Goal: Task Accomplishment & Management: Manage account settings

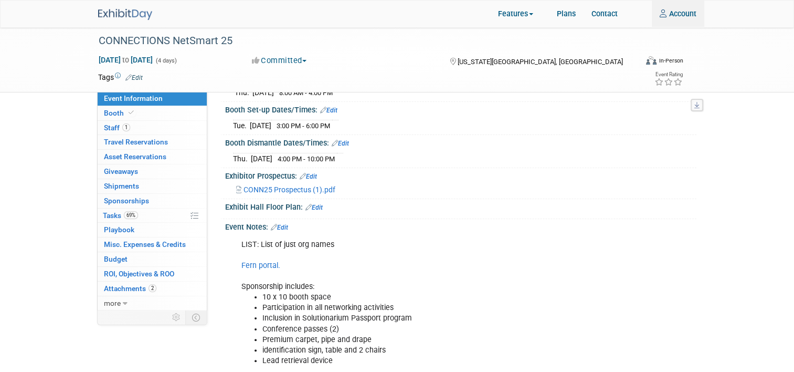
scroll to position [162, 0]
type input "[EMAIL_ADDRESS][DOMAIN_NAME]"
click at [138, 214] on span "69%" at bounding box center [131, 215] width 14 height 8
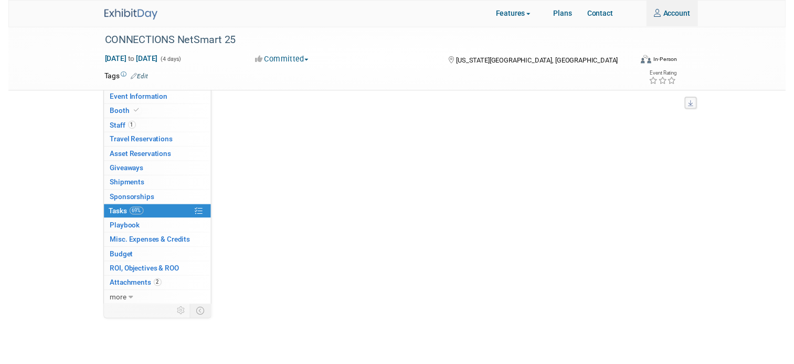
scroll to position [0, 0]
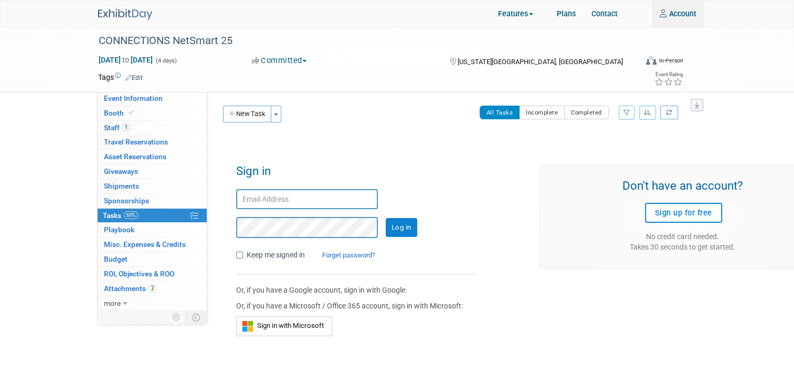
type input "[EMAIL_ADDRESS][DOMAIN_NAME]"
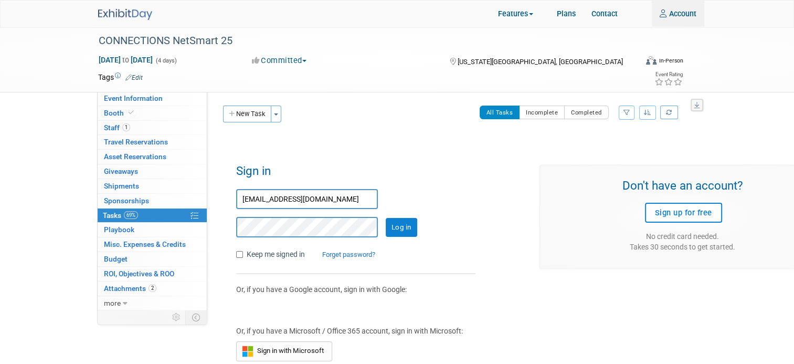
click at [407, 227] on input "Log in" at bounding box center [402, 227] width 32 height 19
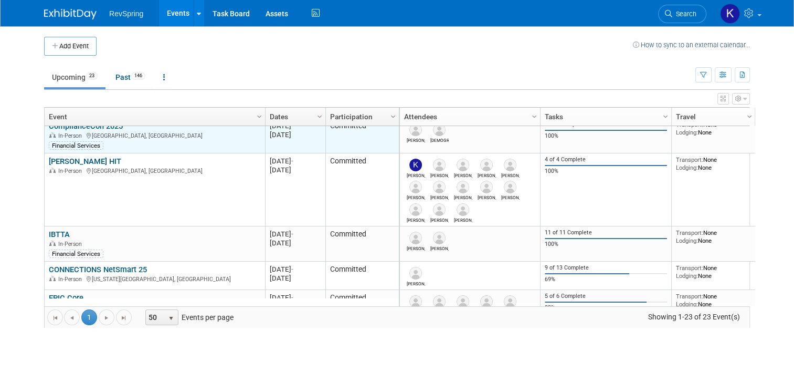
scroll to position [44, 0]
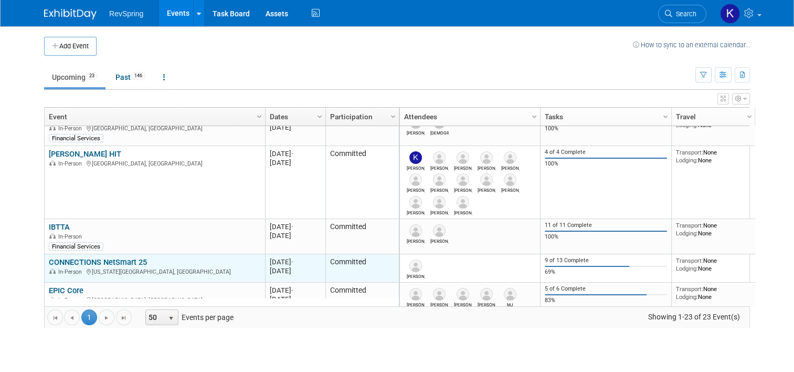
click at [82, 260] on link "CONNECTIONS NetSmart 25" at bounding box center [98, 261] width 98 height 9
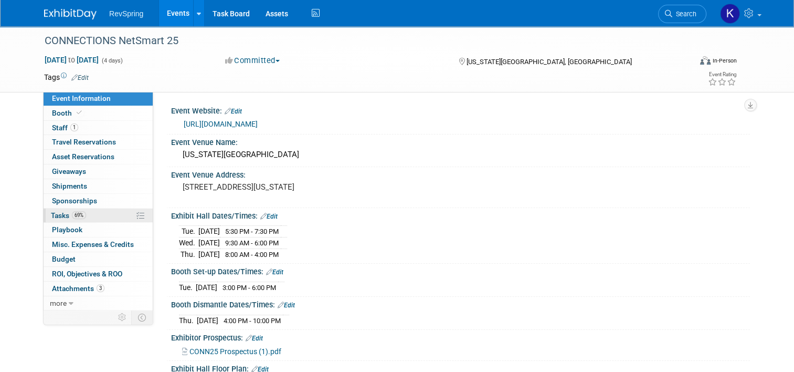
click at [80, 212] on link "69% Tasks 69%" at bounding box center [98, 215] width 109 height 14
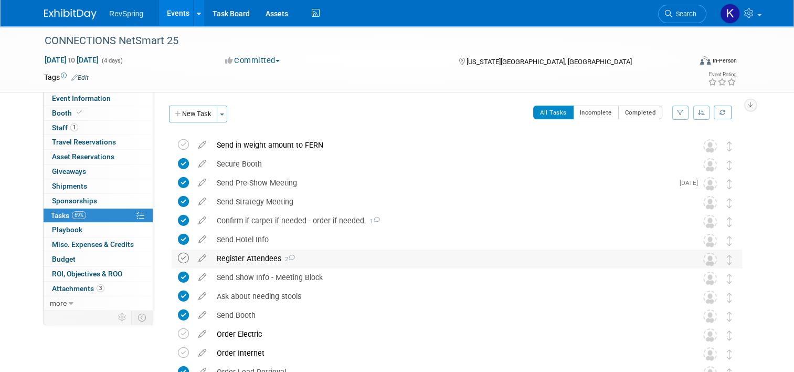
click at [178, 260] on icon at bounding box center [183, 258] width 11 height 11
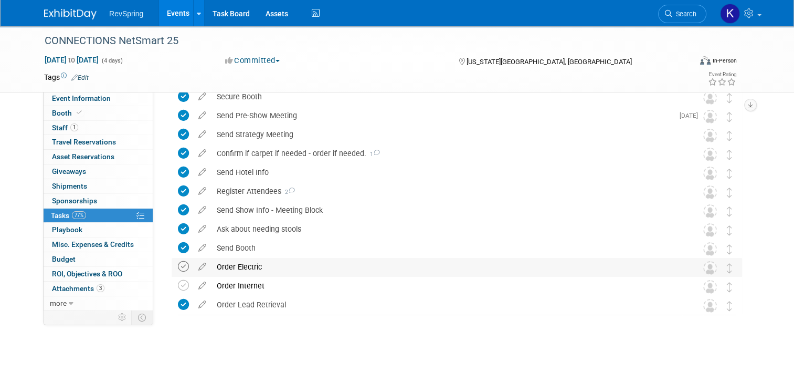
click at [178, 268] on icon at bounding box center [183, 266] width 11 height 11
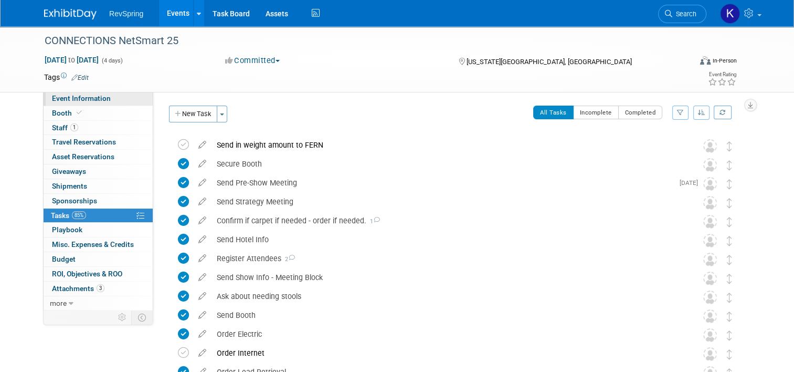
click at [99, 95] on span "Event Information" at bounding box center [81, 98] width 59 height 8
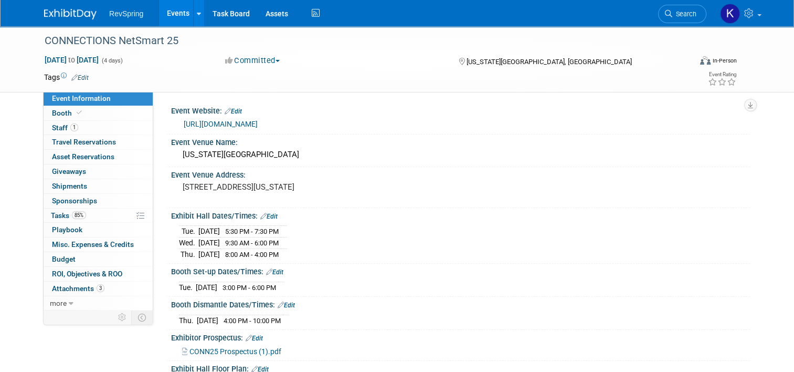
drag, startPoint x: 298, startPoint y: 286, endPoint x: 164, endPoint y: 271, distance: 134.7
click at [166, 271] on div "Booth Set-up Dates/Times: Edit Tue. Oct 14, 2025 3:00 PM - 6:00 PM Save Changes…" at bounding box center [458, 280] width 584 height 33
copy div "Booth Set-up Dates/Times: Edit Tue. Oct 14, 2025 3:00 PM - 6:00 PM"
drag, startPoint x: 297, startPoint y: 319, endPoint x: 163, endPoint y: 305, distance: 134.1
click at [166, 305] on div "Booth Dismantle Dates/Times: Edit Thu. Oct 16, 2025 4:00 PM - 10:00 PM Save Cha…" at bounding box center [458, 313] width 584 height 33
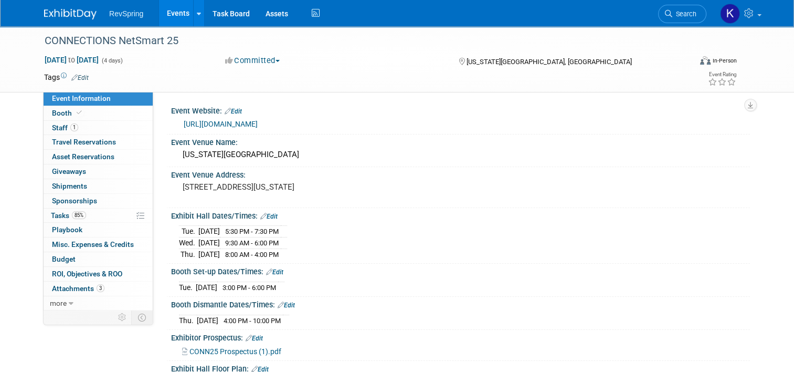
copy div "Booth Dismantle Dates/Times: Edit Thu. Oct 16, 2025 4:00 PM - 10:00 PM"
click at [109, 132] on link "1 Staff 1" at bounding box center [98, 128] width 109 height 14
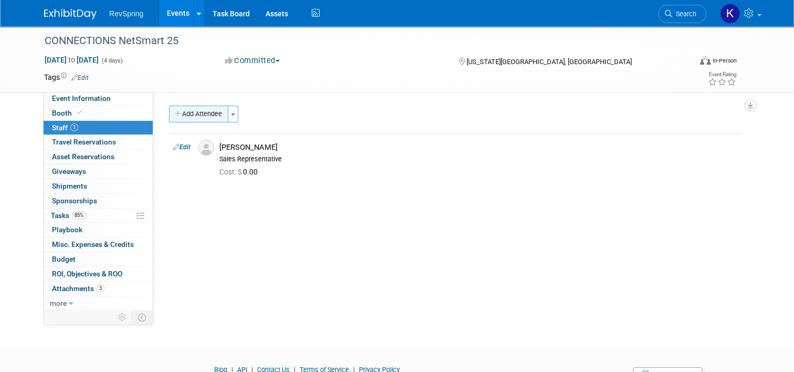
click at [198, 118] on button "Add Attendee" at bounding box center [198, 114] width 59 height 17
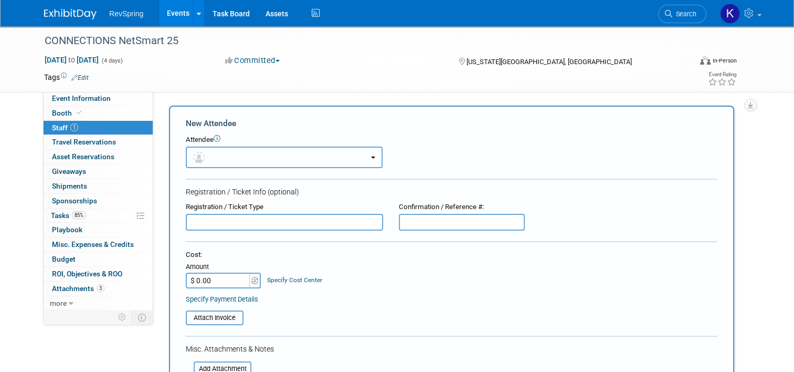
click at [234, 160] on button "button" at bounding box center [284, 157] width 197 height 22
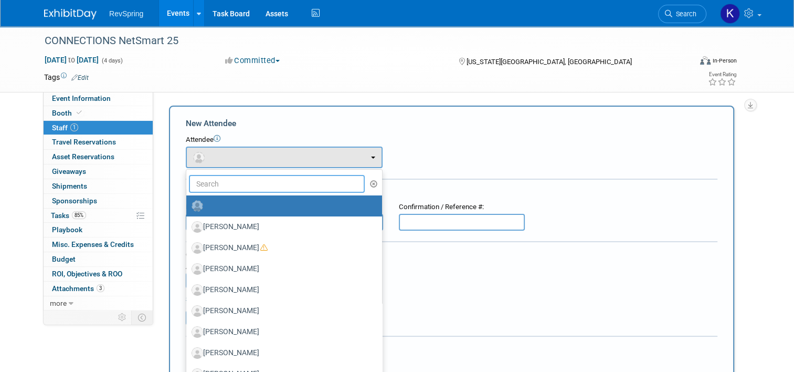
click at [239, 190] on input "text" at bounding box center [277, 184] width 176 height 18
type input "jordan"
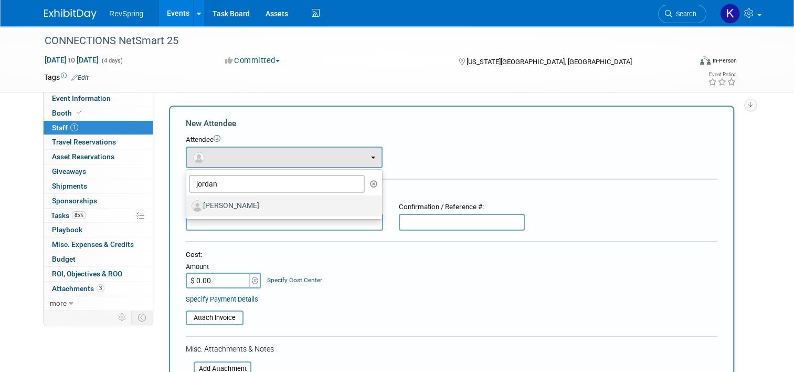
click at [242, 206] on label "[PERSON_NAME]" at bounding box center [282, 205] width 180 height 17
click at [188, 206] on input "[PERSON_NAME]" at bounding box center [184, 204] width 7 height 7
select select "ae439386-26f6-49a0-a99a-d40110b51b14"
select select "4"
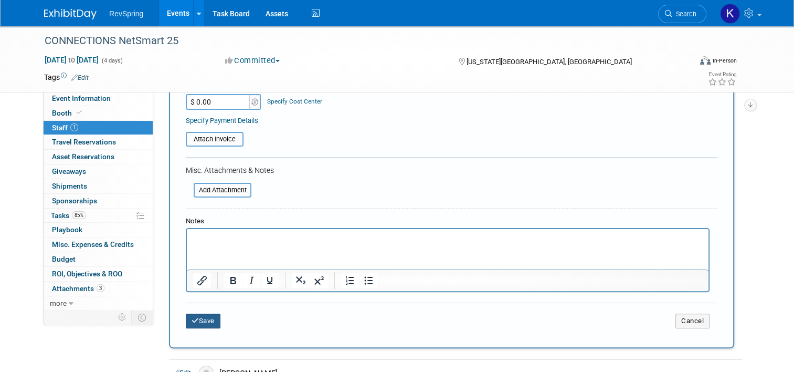
click at [194, 315] on button "Save" at bounding box center [203, 320] width 35 height 15
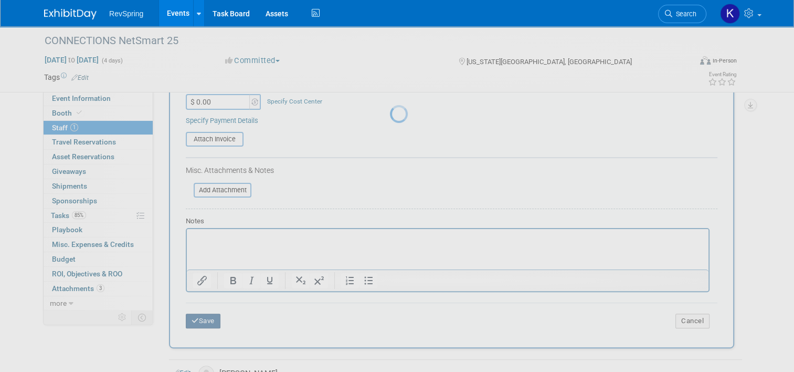
scroll to position [50, 0]
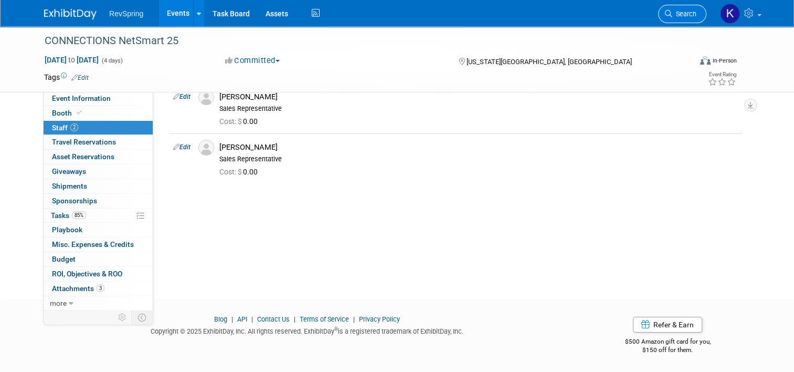
click at [702, 22] on link "Search" at bounding box center [682, 14] width 48 height 18
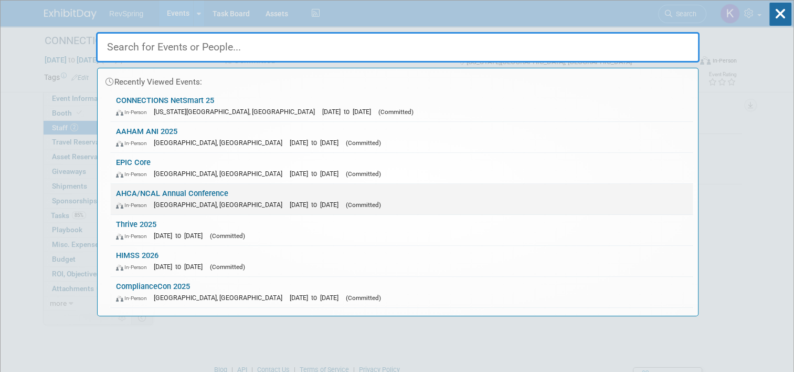
click at [490, 200] on div "In-Person Las Vegas, NV Oct 19, 2025 to Oct 22, 2025 (Committed)" at bounding box center [402, 204] width 572 height 11
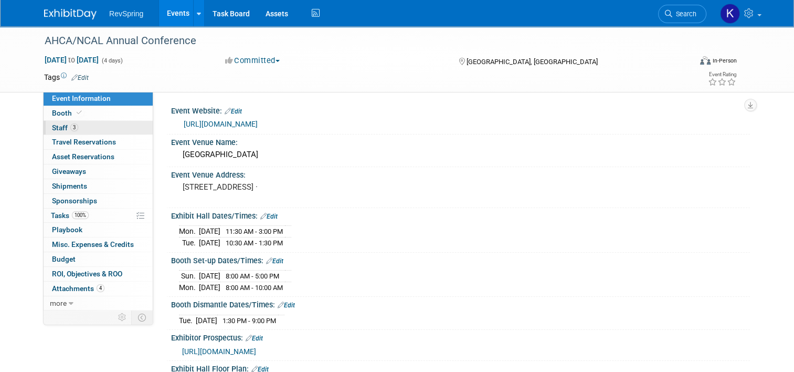
click at [59, 129] on span "Staff 3" at bounding box center [65, 127] width 26 height 8
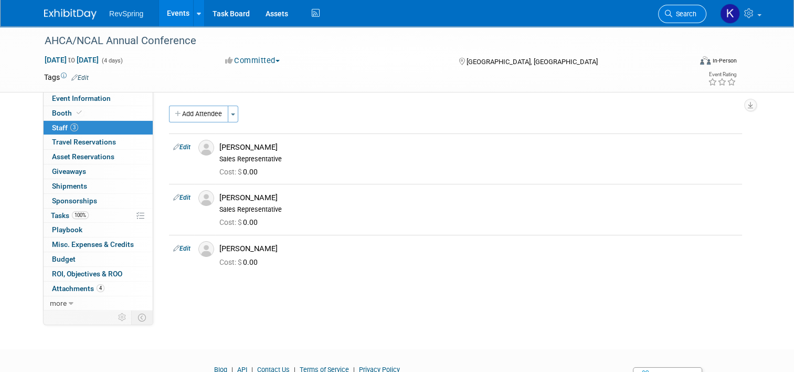
click at [690, 5] on link "Search" at bounding box center [682, 14] width 48 height 18
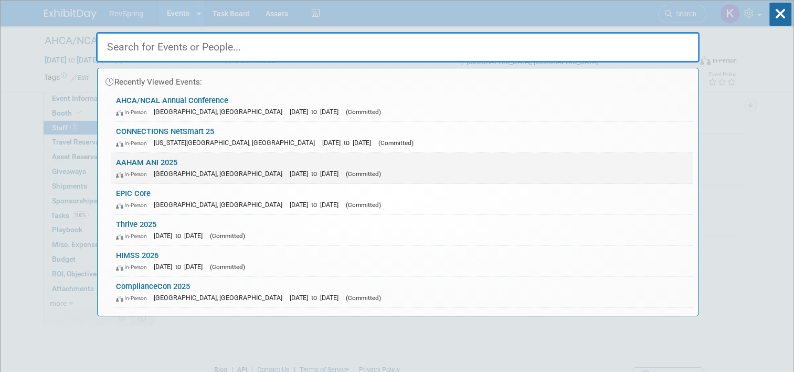
click at [515, 177] on div "In-Person Baltimore, MD Oct 20, 2025 to Oct 22, 2025 (Committed)" at bounding box center [402, 173] width 572 height 11
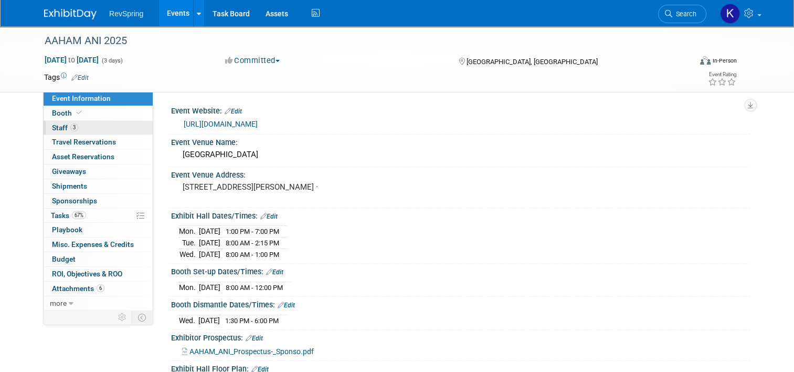
click at [83, 129] on link "3 Staff 3" at bounding box center [98, 128] width 109 height 14
